Goal: Information Seeking & Learning: Compare options

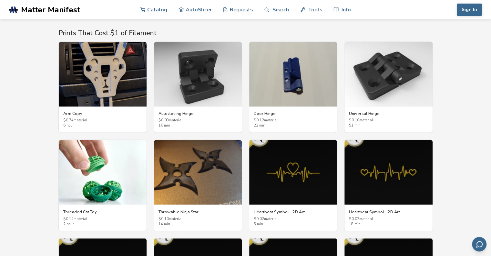
scroll to position [1085, 0]
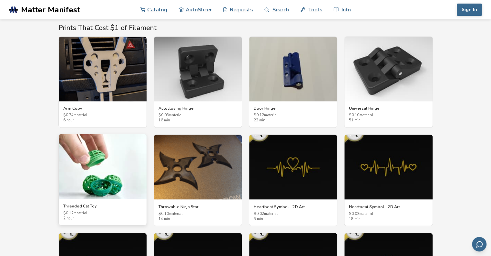
click at [96, 174] on img at bounding box center [103, 166] width 88 height 65
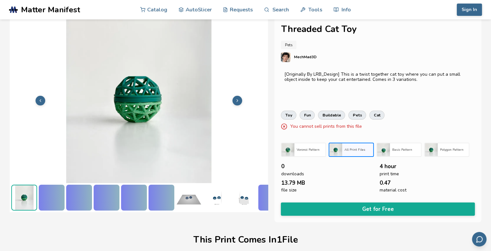
scroll to position [4, 0]
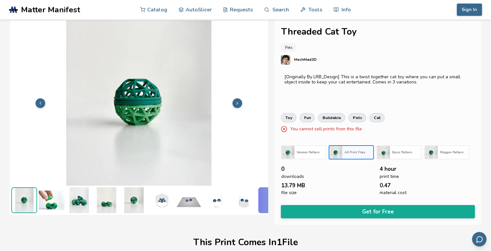
click at [237, 101] on icon at bounding box center [237, 103] width 5 height 5
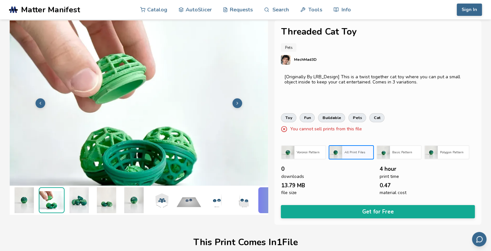
click at [242, 99] on button at bounding box center [238, 103] width 10 height 10
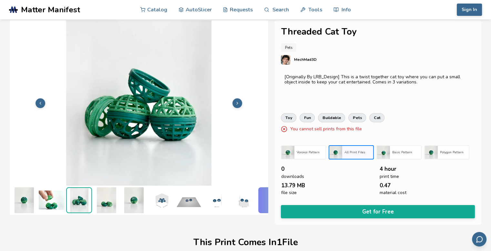
click at [242, 99] on button at bounding box center [238, 103] width 10 height 10
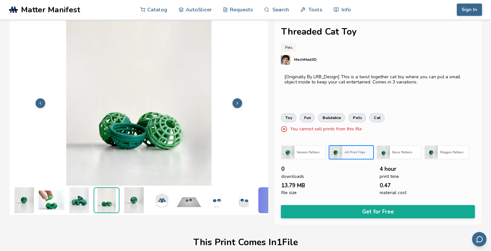
click at [242, 99] on button at bounding box center [238, 103] width 10 height 10
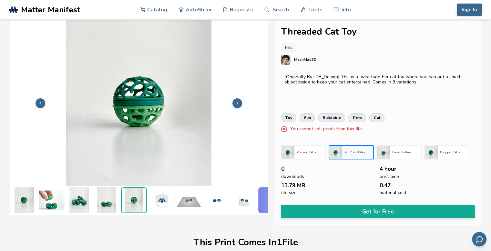
click at [242, 99] on button at bounding box center [238, 103] width 10 height 10
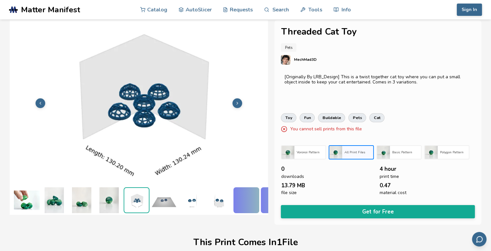
click at [242, 99] on button at bounding box center [238, 103] width 10 height 10
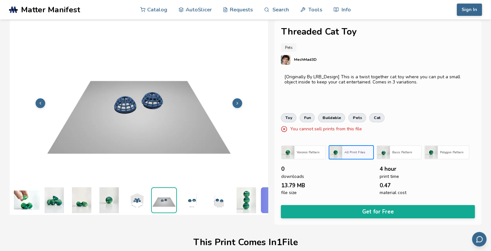
scroll to position [0, 52]
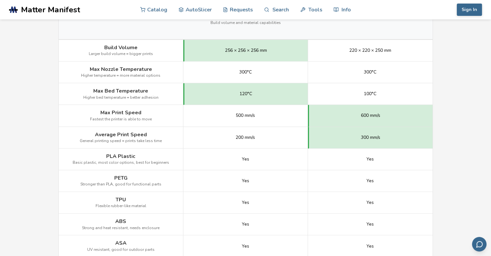
scroll to position [375, 0]
